Goal: Transaction & Acquisition: Purchase product/service

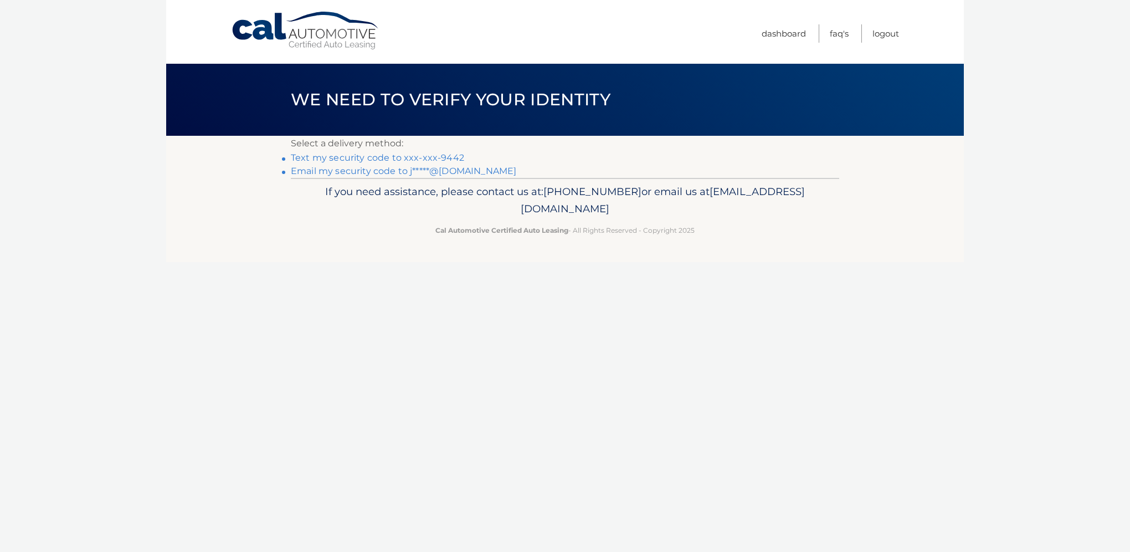
click at [383, 171] on link "Email my security code to j*****@[DOMAIN_NAME]" at bounding box center [404, 171] width 226 height 11
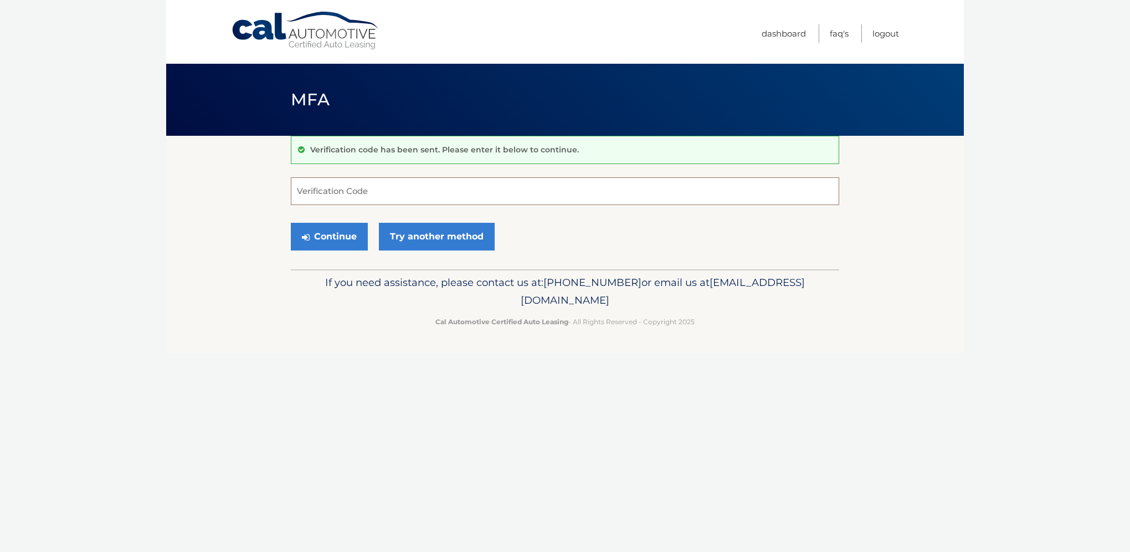
click at [298, 188] on input "Verification Code" at bounding box center [565, 191] width 549 height 28
type input "446885"
click at [330, 233] on button "Continue" at bounding box center [329, 237] width 77 height 28
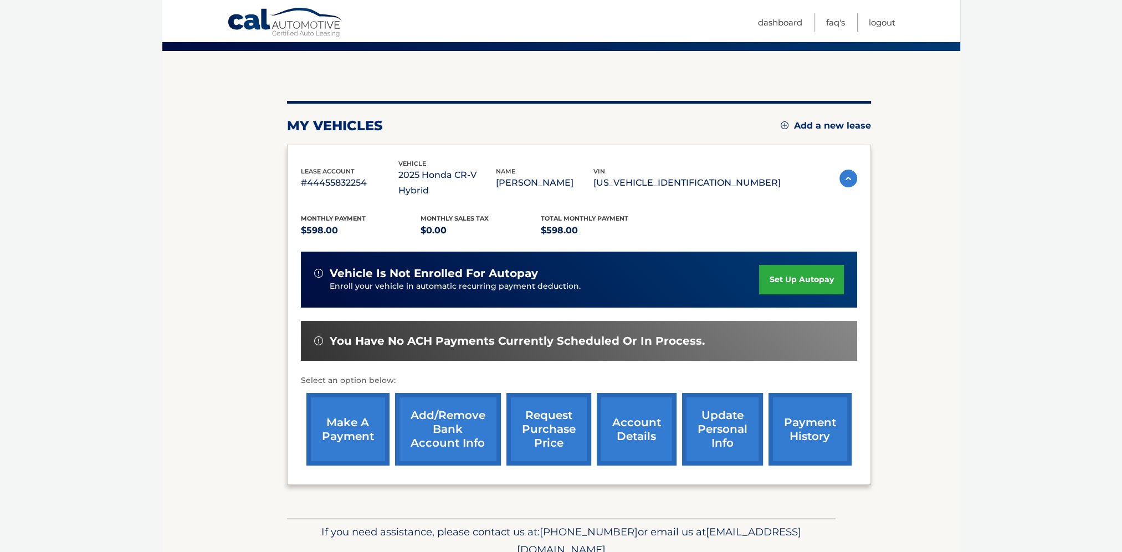
scroll to position [111, 0]
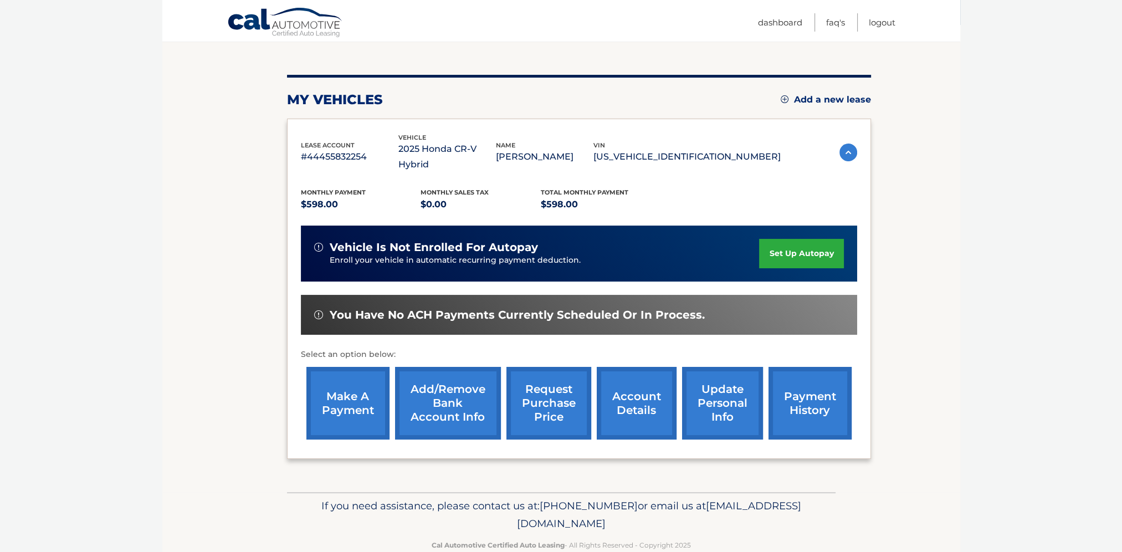
click at [345, 381] on link "make a payment" at bounding box center [347, 403] width 83 height 73
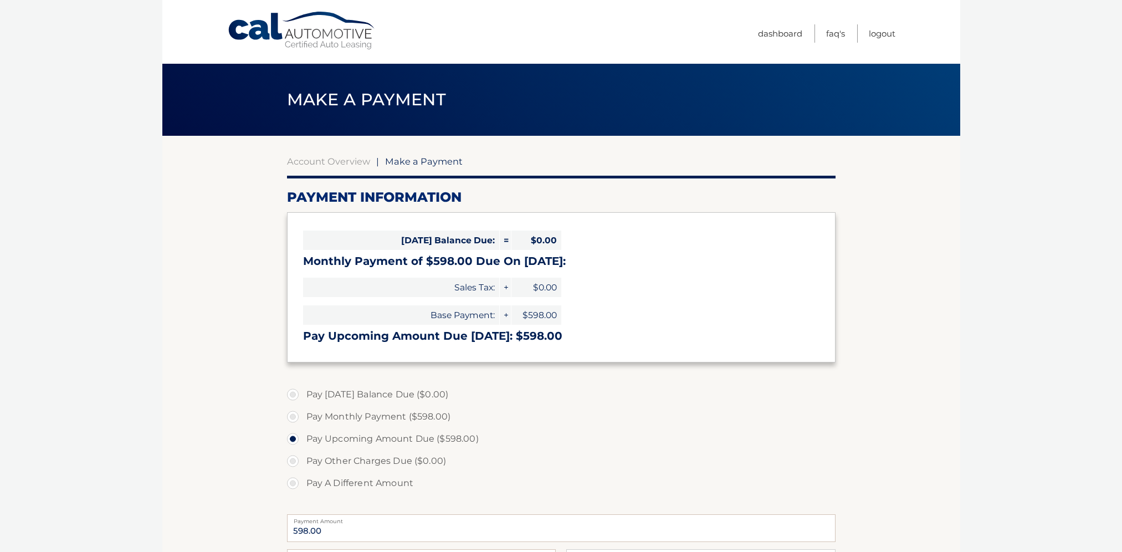
select select "MTJhYWM1OGMtOGY4ZC00M2FiLTllNjEtNjAxMWY4MGRjN2Jj"
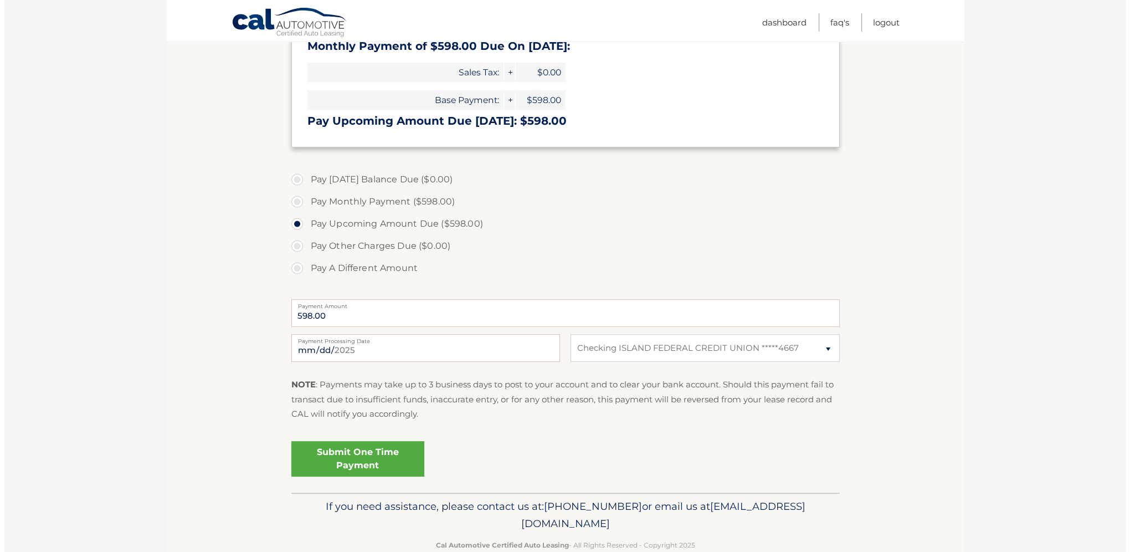
scroll to position [239, 0]
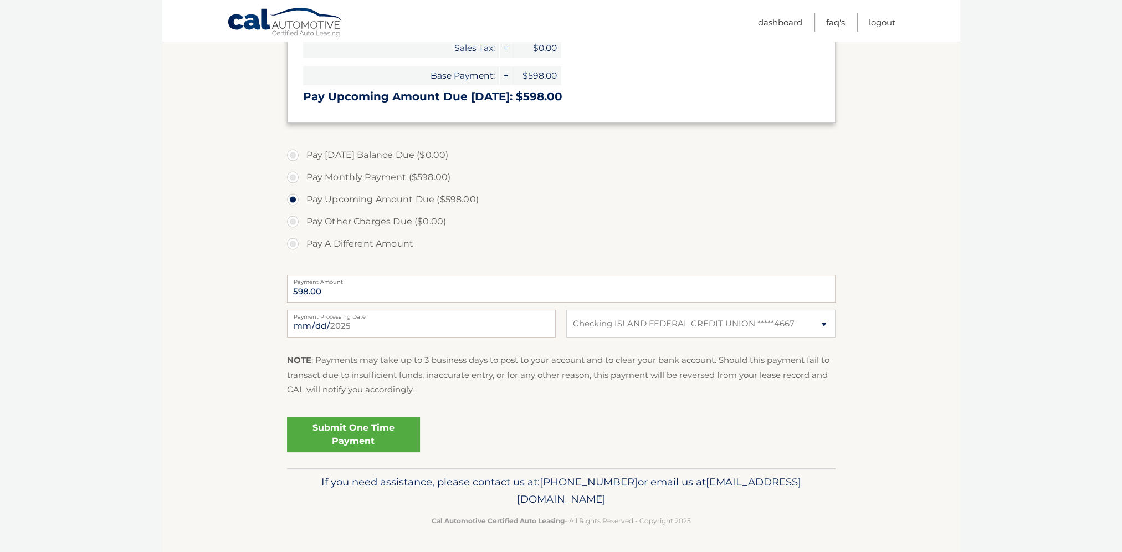
click at [345, 436] on link "Submit One Time Payment" at bounding box center [353, 434] width 133 height 35
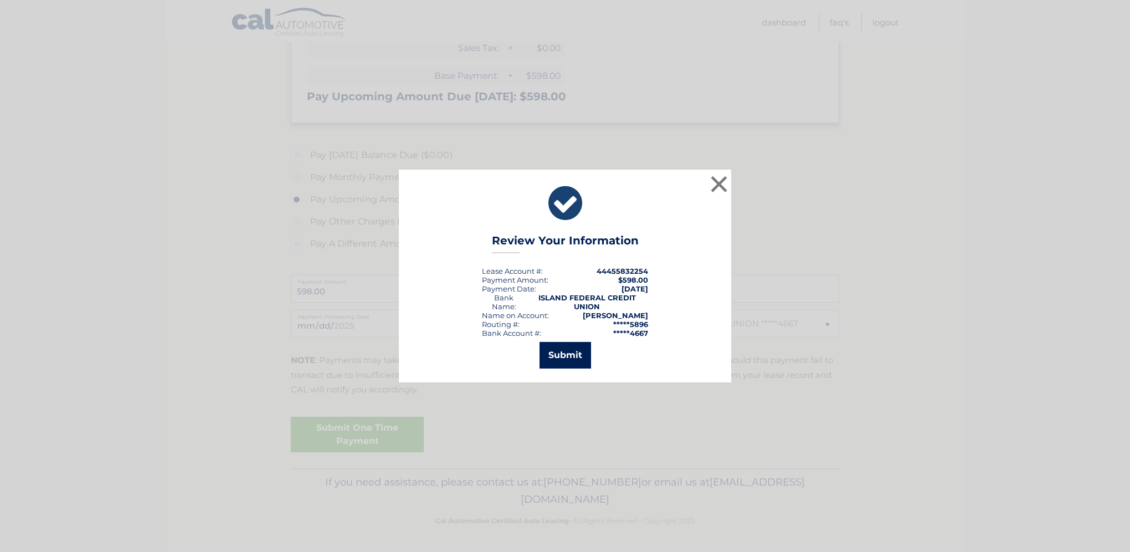
click at [565, 352] on button "Submit" at bounding box center [566, 355] width 52 height 27
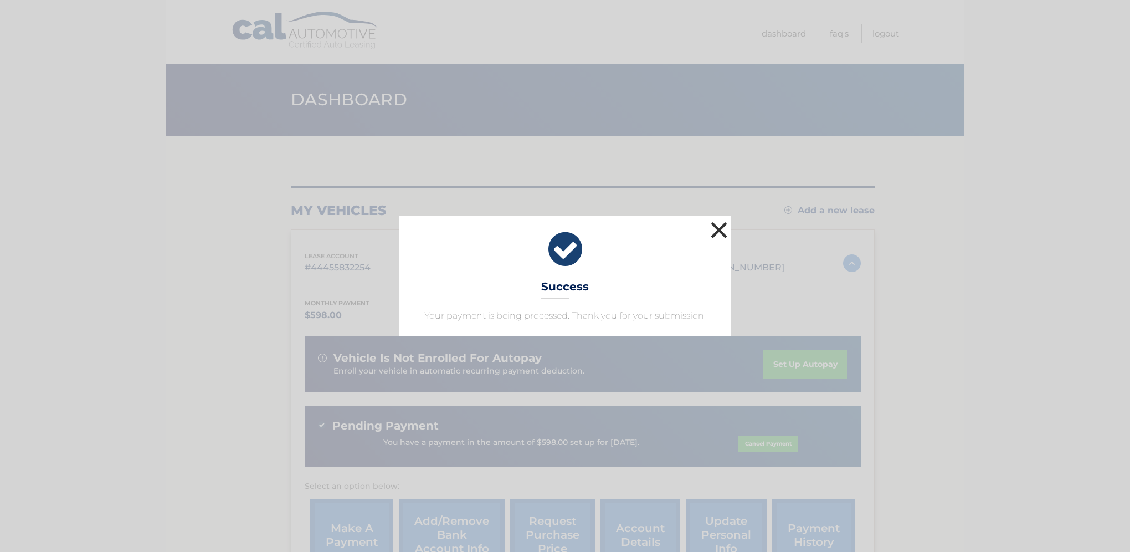
click at [721, 233] on button "×" at bounding box center [719, 230] width 22 height 22
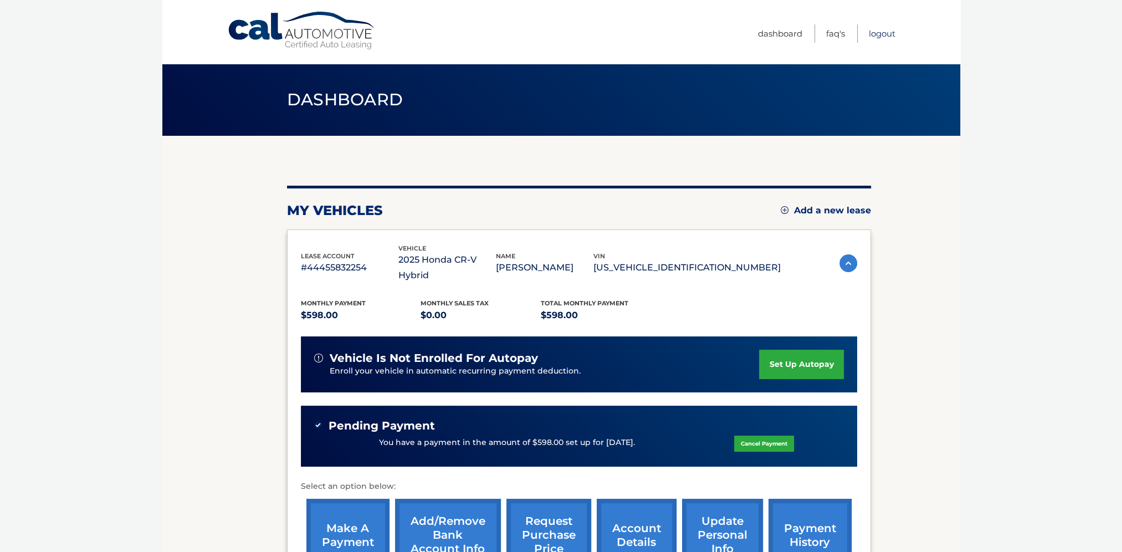
click at [887, 33] on link "Logout" at bounding box center [882, 33] width 27 height 18
